Goal: Check status: Check status

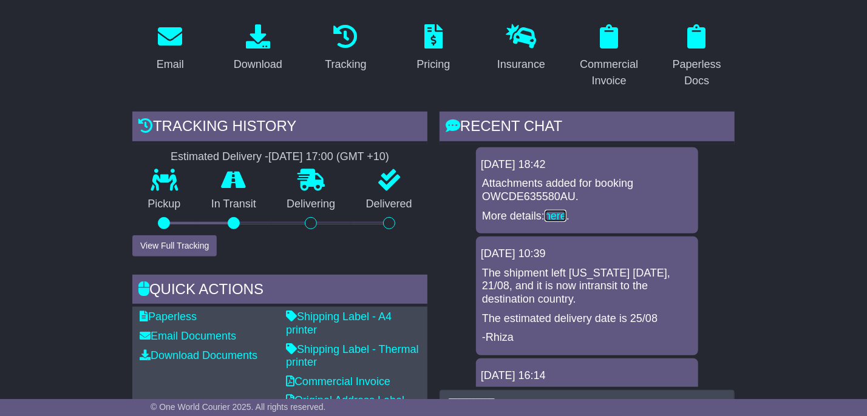
click at [566, 210] on link "here" at bounding box center [555, 216] width 22 height 12
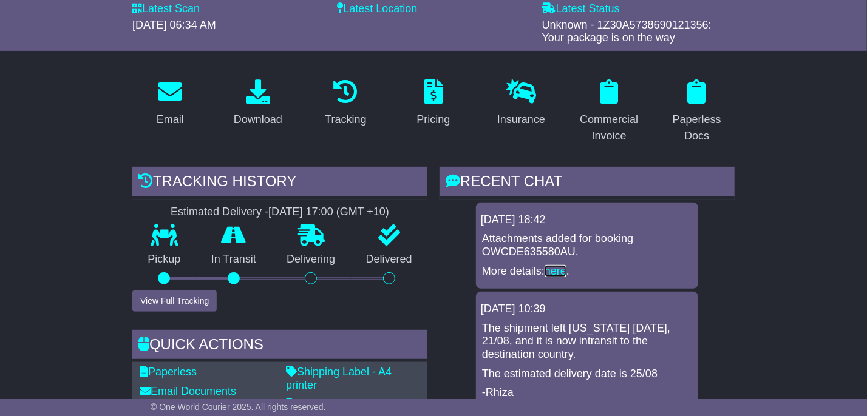
click at [549, 270] on link "here" at bounding box center [555, 271] width 22 height 12
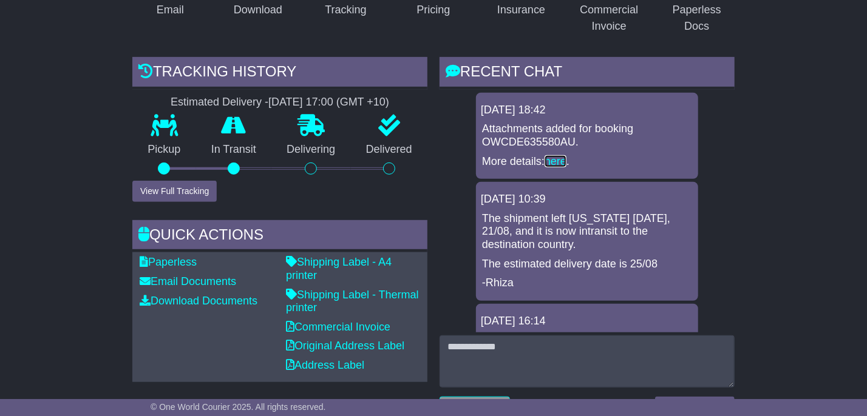
scroll to position [331, 0]
